Goal: Transaction & Acquisition: Purchase product/service

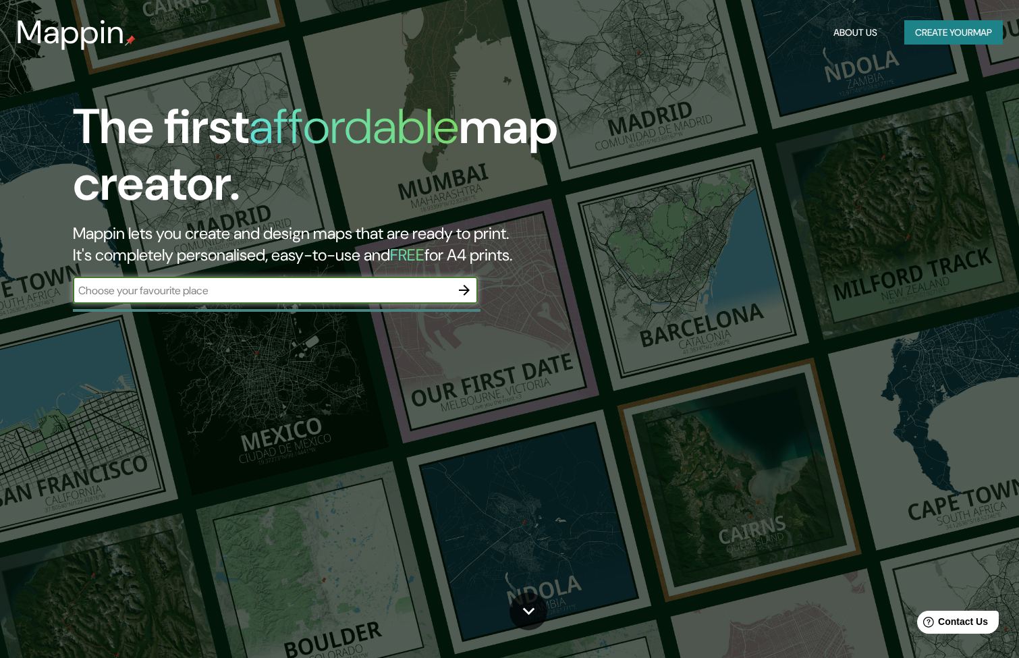
click at [217, 290] on input "text" at bounding box center [262, 291] width 378 height 16
type input "[GEOGRAPHIC_DATA][PERSON_NAME], [GEOGRAPHIC_DATA]"
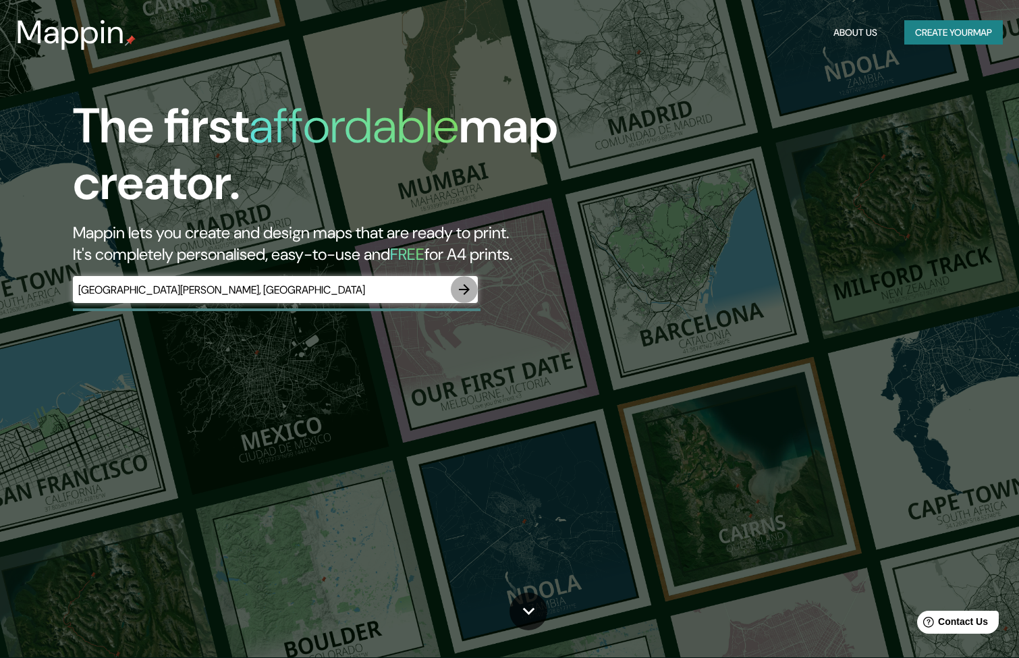
click at [462, 286] on icon "button" at bounding box center [464, 289] width 16 height 16
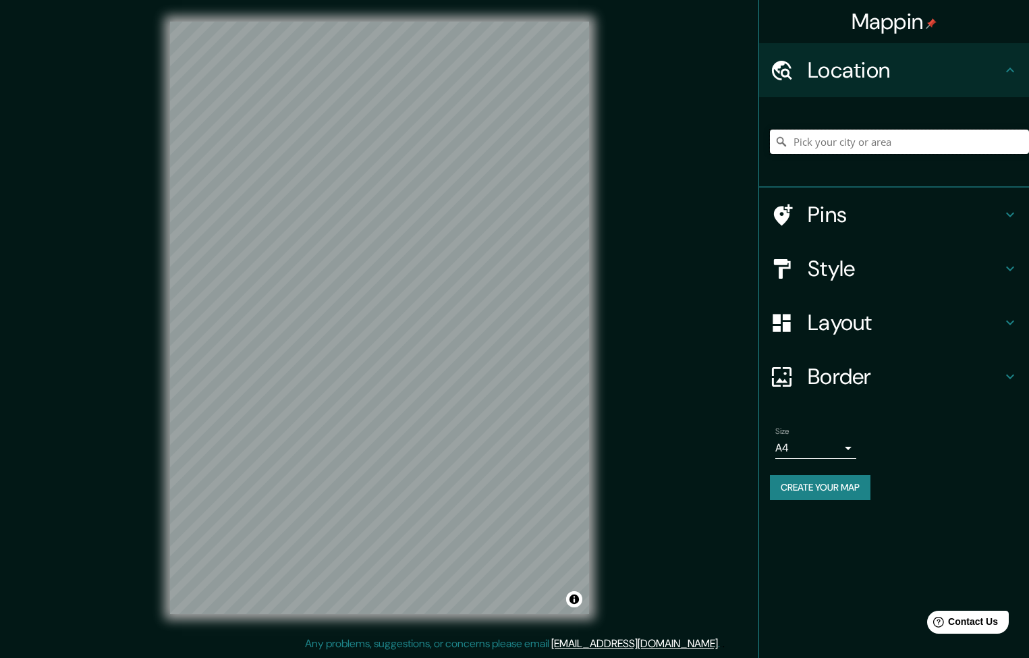
click at [826, 142] on input "Pick your city or area" at bounding box center [899, 142] width 259 height 24
click at [813, 140] on input "Pick your city or area" at bounding box center [899, 142] width 259 height 24
paste input "[GEOGRAPHIC_DATA], Local #34 Av. [PERSON_NAME], Prol. [GEOGRAPHIC_DATA] esq, [G…"
click at [858, 137] on input "[GEOGRAPHIC_DATA][PERSON_NAME], [GEOGRAPHIC_DATA][PERSON_NAME], [GEOGRAPHIC_DAT…" at bounding box center [899, 142] width 259 height 24
type input "[GEOGRAPHIC_DATA][PERSON_NAME], [GEOGRAPHIC_DATA][PERSON_NAME], [GEOGRAPHIC_DAT…"
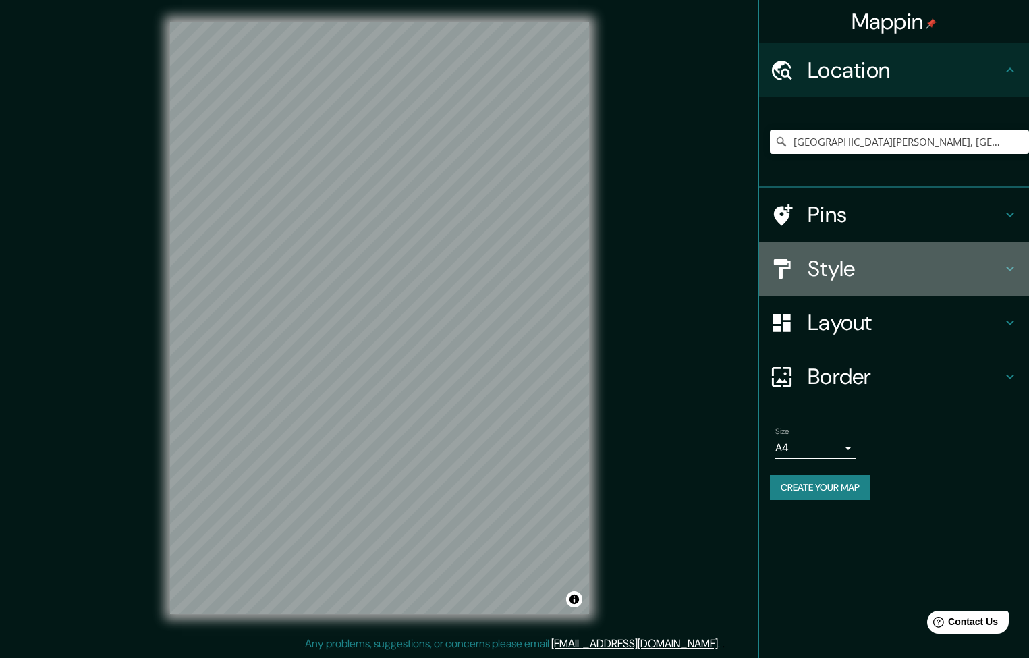
click at [847, 267] on h4 "Style" at bounding box center [905, 268] width 194 height 27
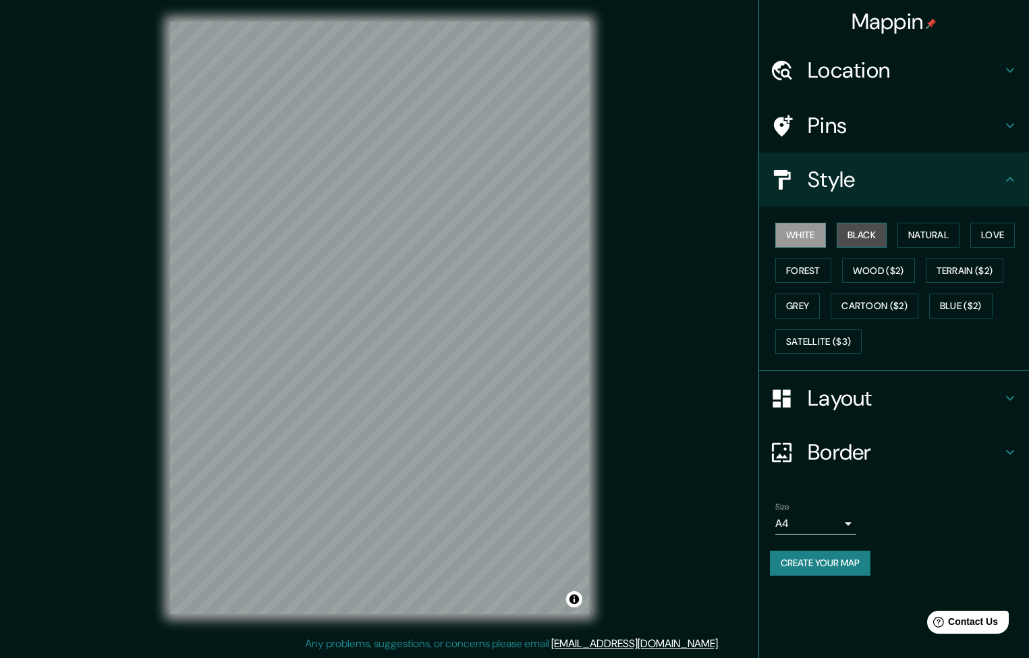
click at [873, 236] on button "Black" at bounding box center [862, 235] width 51 height 25
click at [918, 240] on button "Natural" at bounding box center [929, 235] width 62 height 25
click at [998, 237] on button "Love" at bounding box center [992, 235] width 45 height 25
click at [815, 273] on button "Forest" at bounding box center [803, 270] width 56 height 25
click at [894, 277] on button "Wood ($2)" at bounding box center [878, 270] width 73 height 25
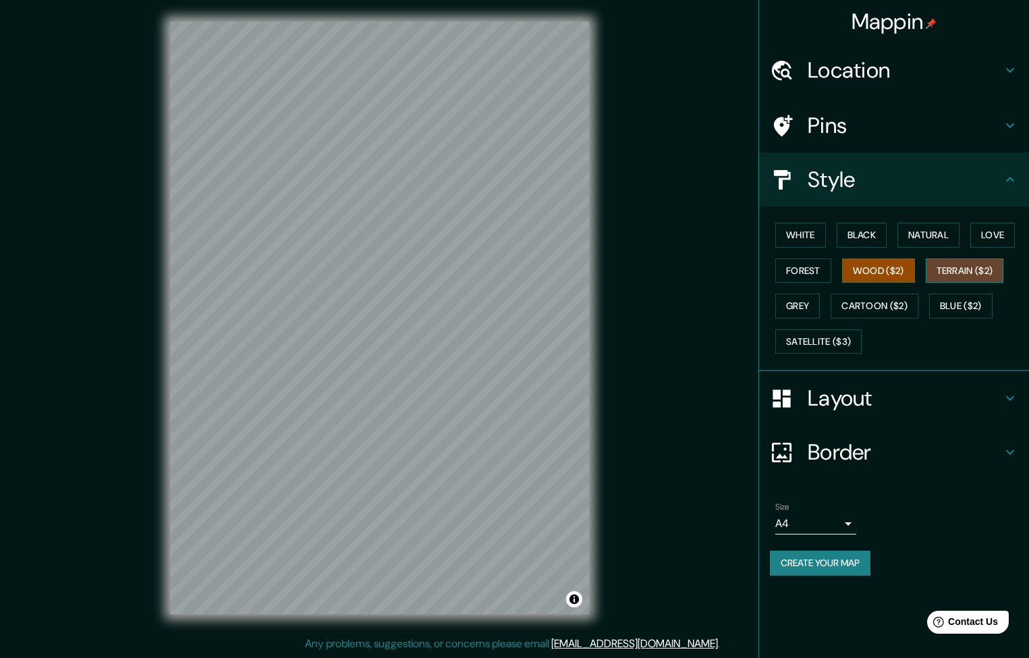
click at [957, 274] on button "Terrain ($2)" at bounding box center [965, 270] width 78 height 25
click at [804, 302] on button "Grey" at bounding box center [797, 306] width 45 height 25
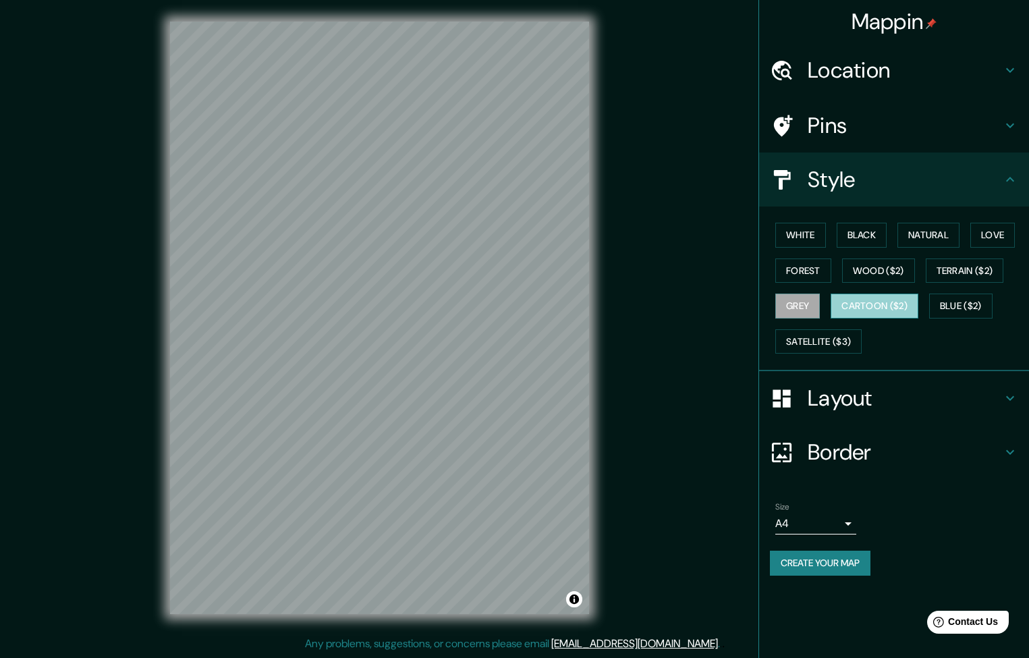
click at [853, 304] on button "Cartoon ($2)" at bounding box center [875, 306] width 88 height 25
click at [973, 308] on button "Blue ($2)" at bounding box center [960, 306] width 63 height 25
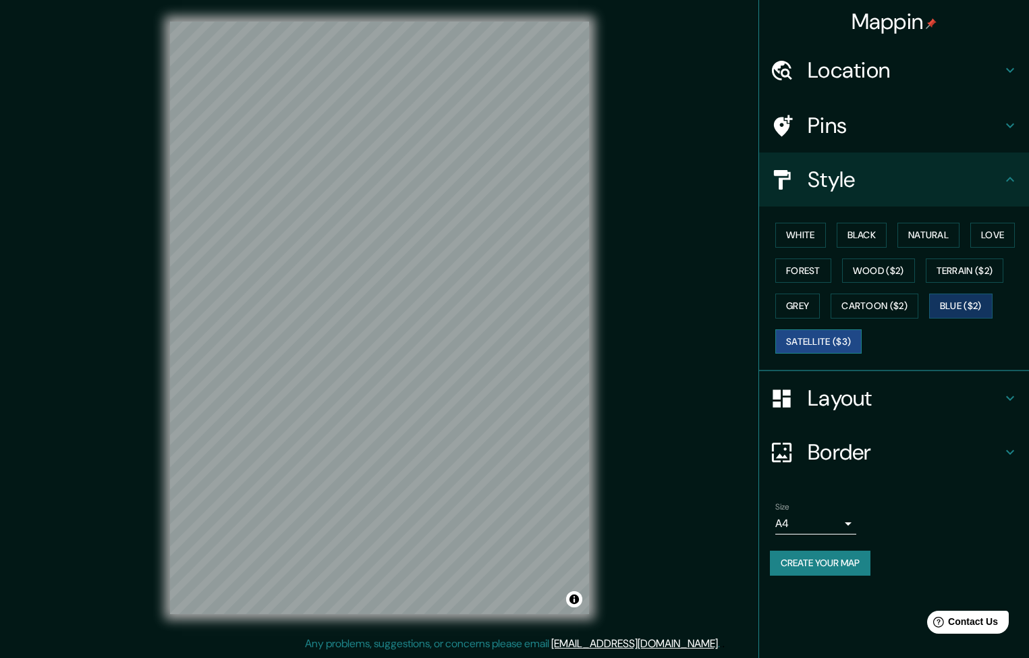
click at [818, 342] on button "Satellite ($3)" at bounding box center [818, 341] width 86 height 25
